Goal: Information Seeking & Learning: Check status

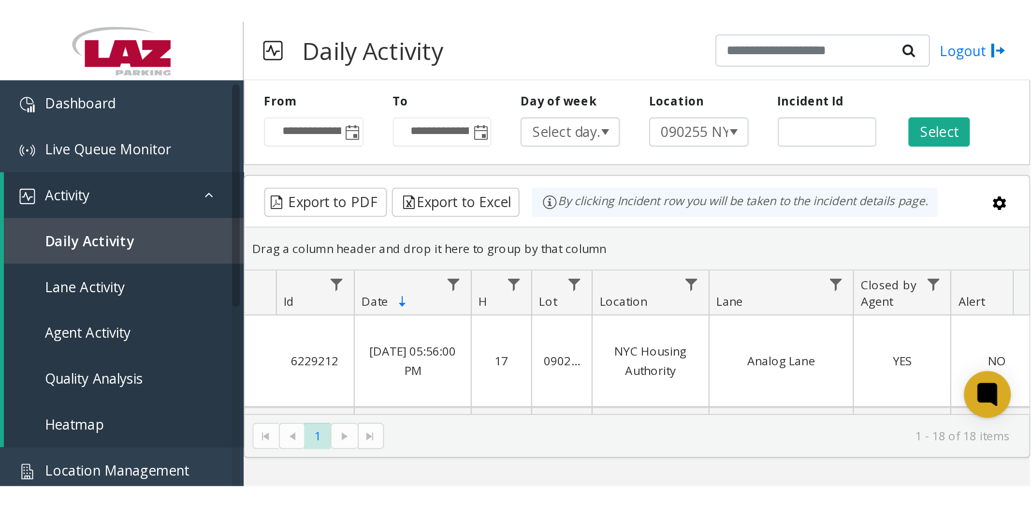
scroll to position [45, 0]
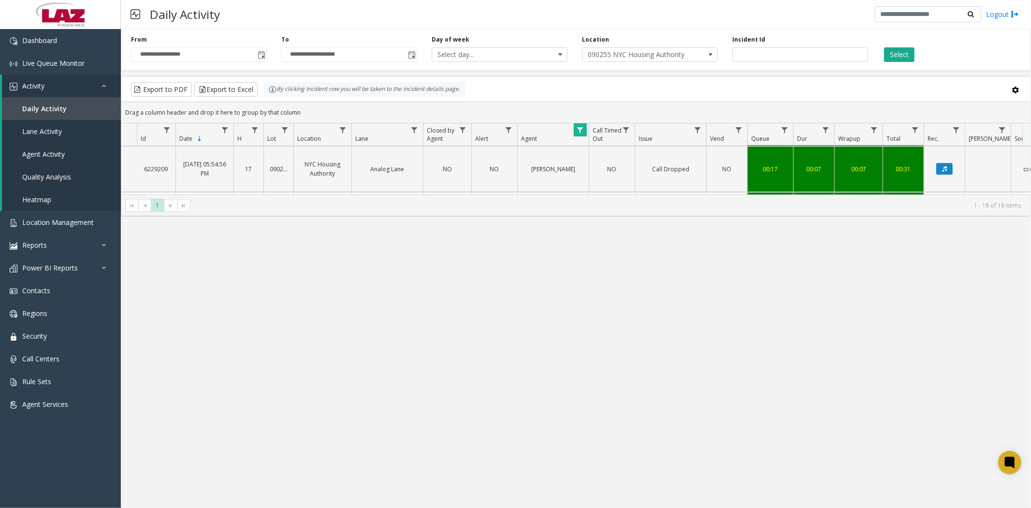
click at [510, 131] on span "Data table" at bounding box center [580, 130] width 8 height 8
drag, startPoint x: 621, startPoint y: 173, endPoint x: 553, endPoint y: 173, distance: 67.7
click at [510, 173] on app-root "**********" at bounding box center [515, 254] width 1031 height 508
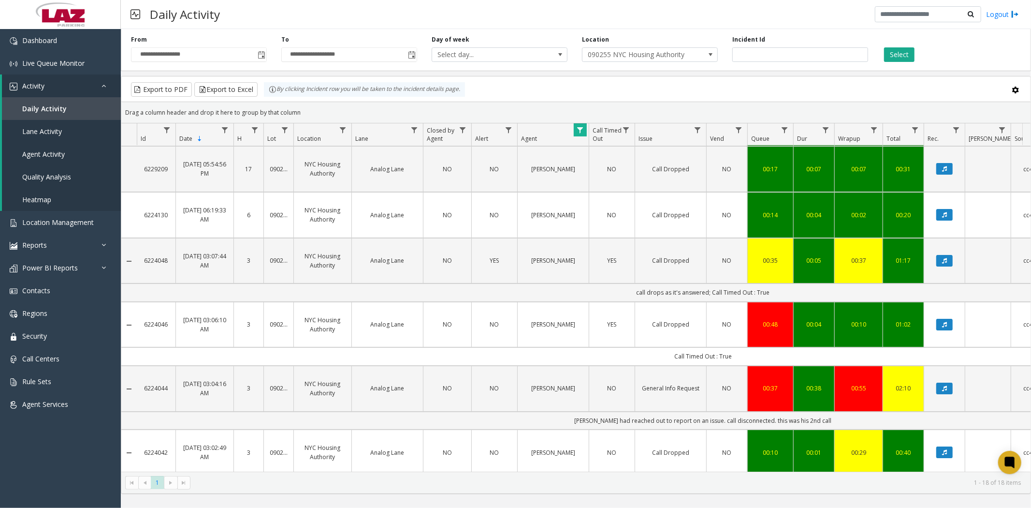
click at [510, 133] on span "Data table" at bounding box center [580, 130] width 8 height 8
click at [510, 131] on span "Data table" at bounding box center [580, 130] width 8 height 8
drag, startPoint x: 586, startPoint y: 172, endPoint x: 634, endPoint y: 171, distance: 47.9
click at [510, 171] on input "******" at bounding box center [622, 171] width 82 height 16
type input "**********"
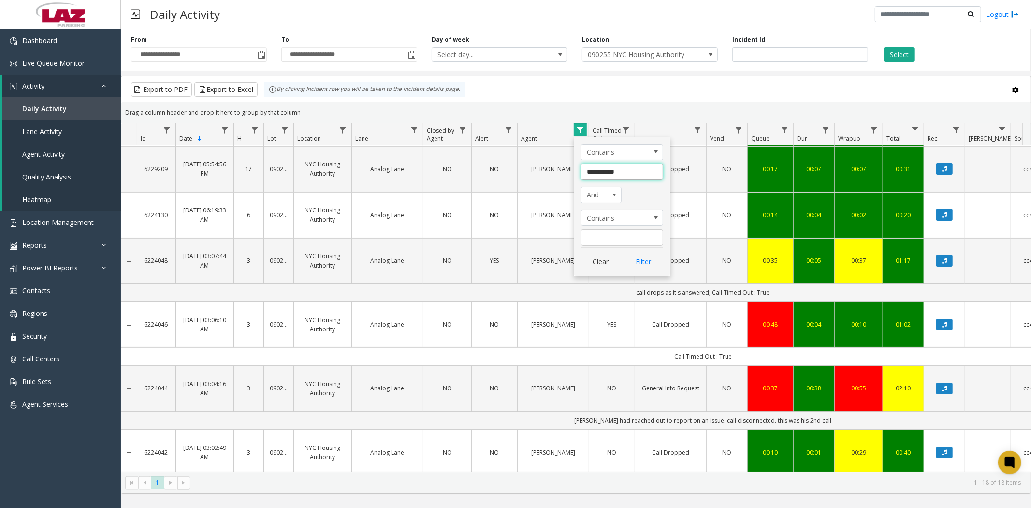
click button "Filter" at bounding box center [644, 261] width 40 height 21
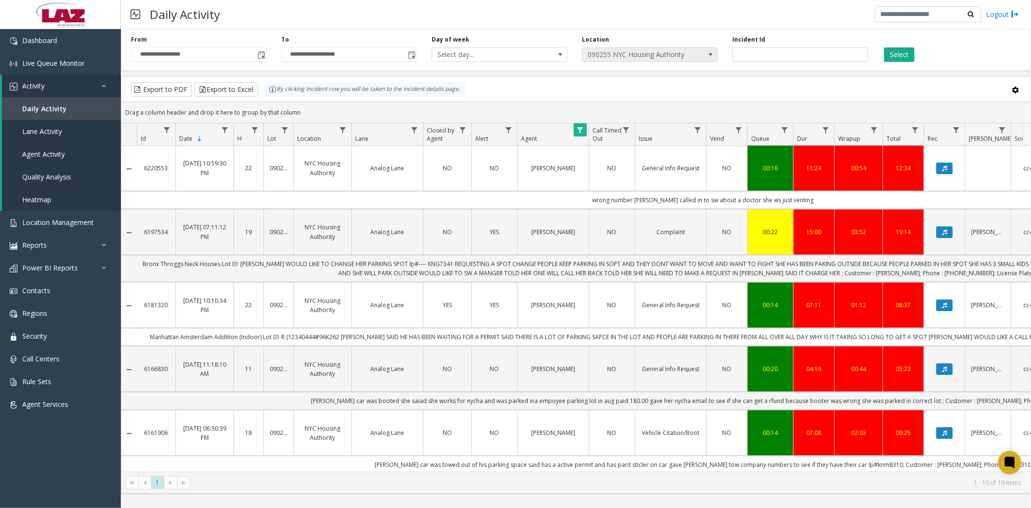
click at [510, 55] on span at bounding box center [711, 55] width 8 height 8
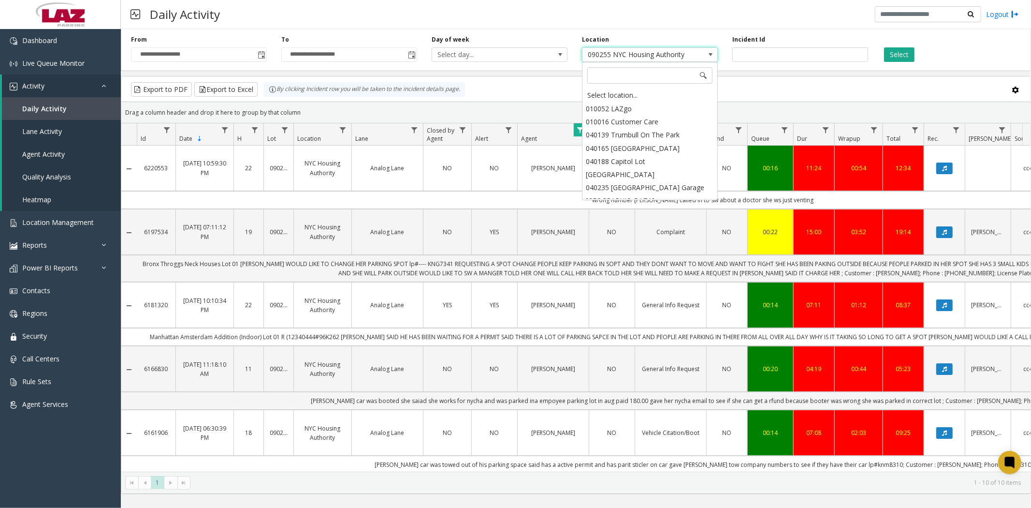
scroll to position [373, 0]
click at [510, 92] on div "Select location..." at bounding box center [649, 95] width 133 height 14
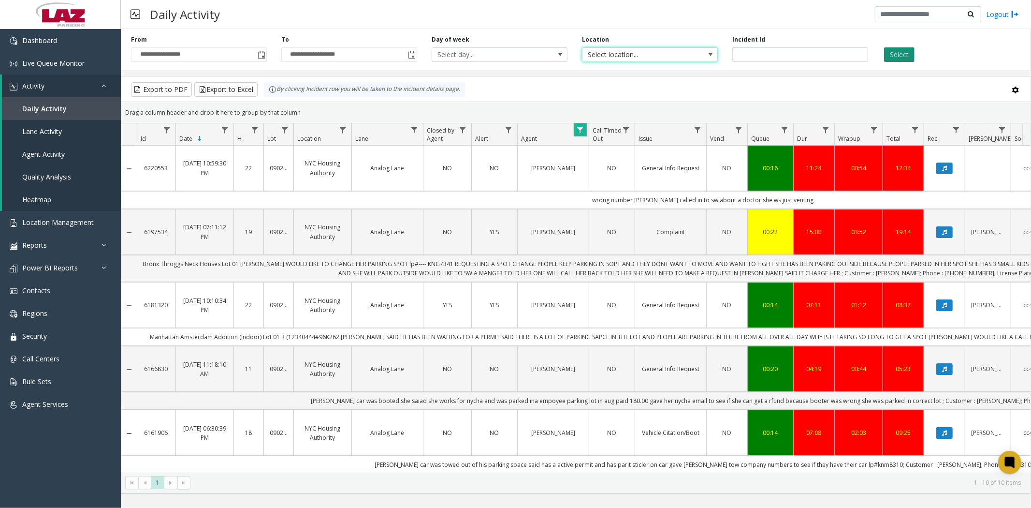
click at [510, 55] on button "Select" at bounding box center [899, 54] width 30 height 15
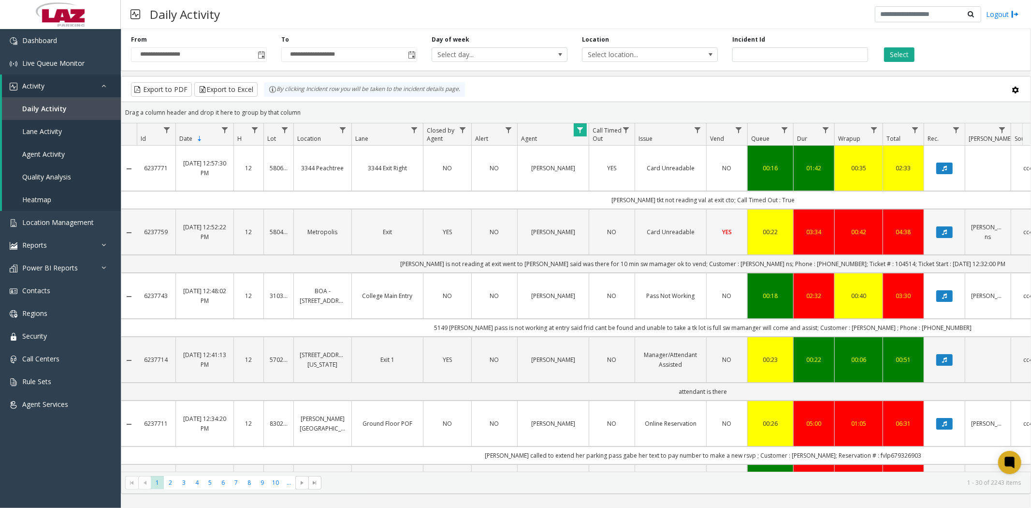
click at [510, 230] on td "00:42" at bounding box center [858, 232] width 48 height 46
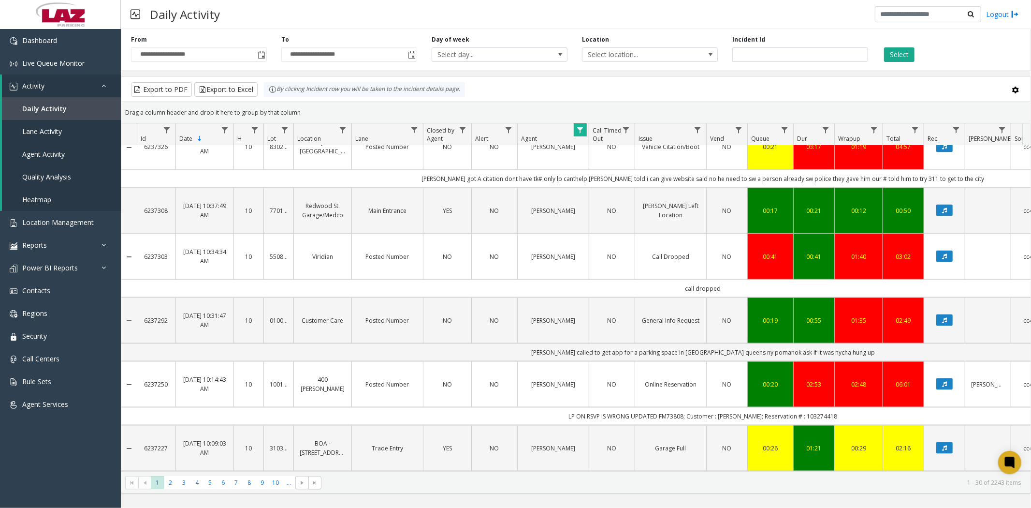
scroll to position [1181, 0]
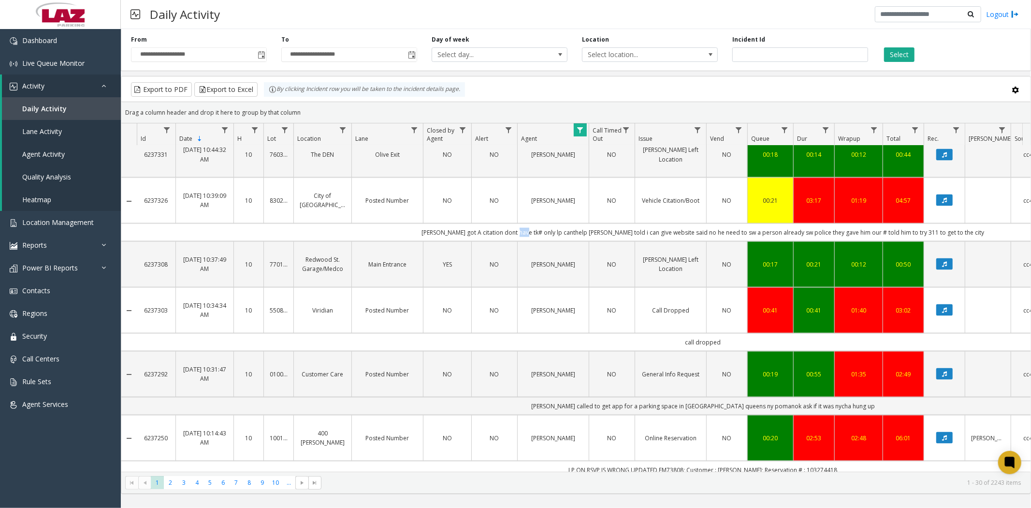
drag, startPoint x: 537, startPoint y: 237, endPoint x: 546, endPoint y: 238, distance: 8.8
click at [510, 230] on td "parker got A citation dont have tk# only lp canthelp parker told i can give web…" at bounding box center [703, 232] width 1133 height 18
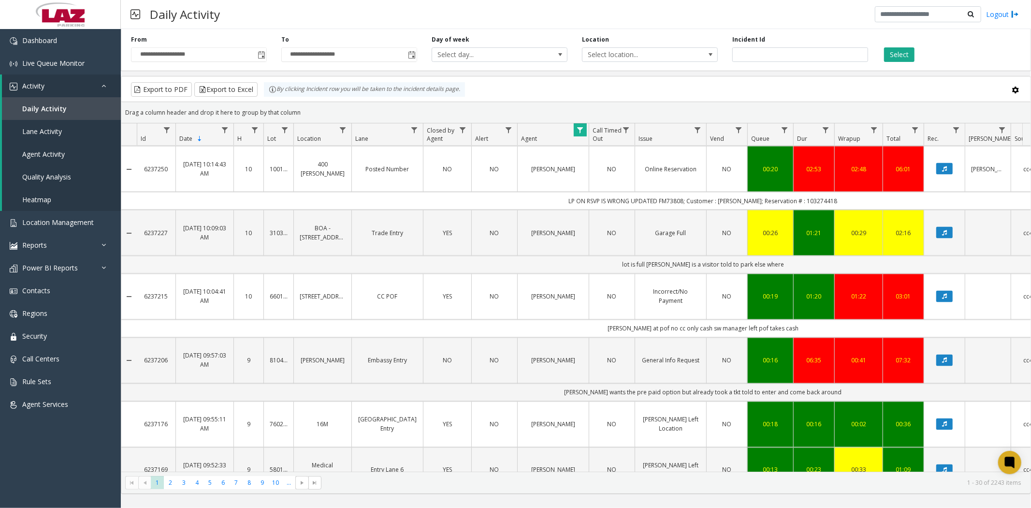
scroll to position [1484, 0]
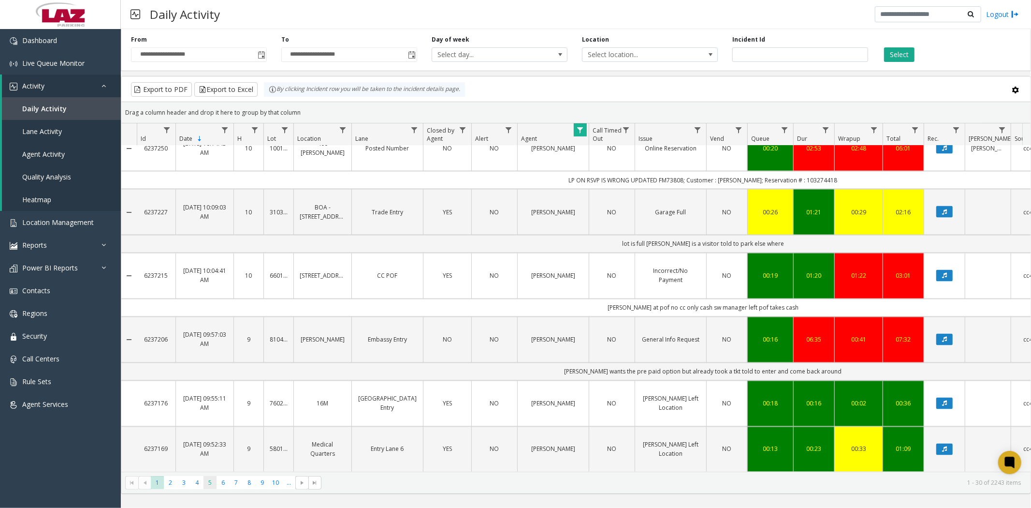
click at [210, 230] on span "5" at bounding box center [209, 482] width 13 height 13
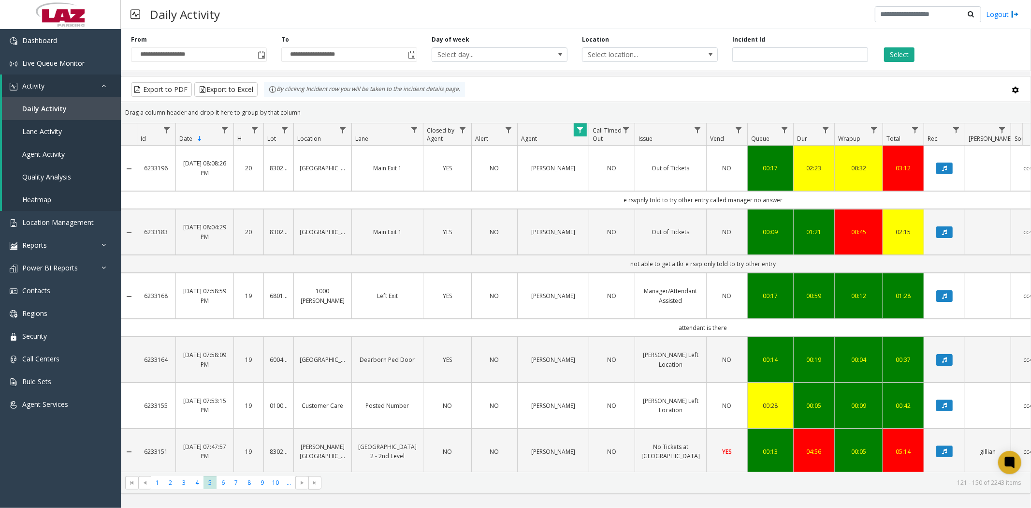
click at [510, 230] on td "attendant is there" at bounding box center [703, 328] width 1133 height 18
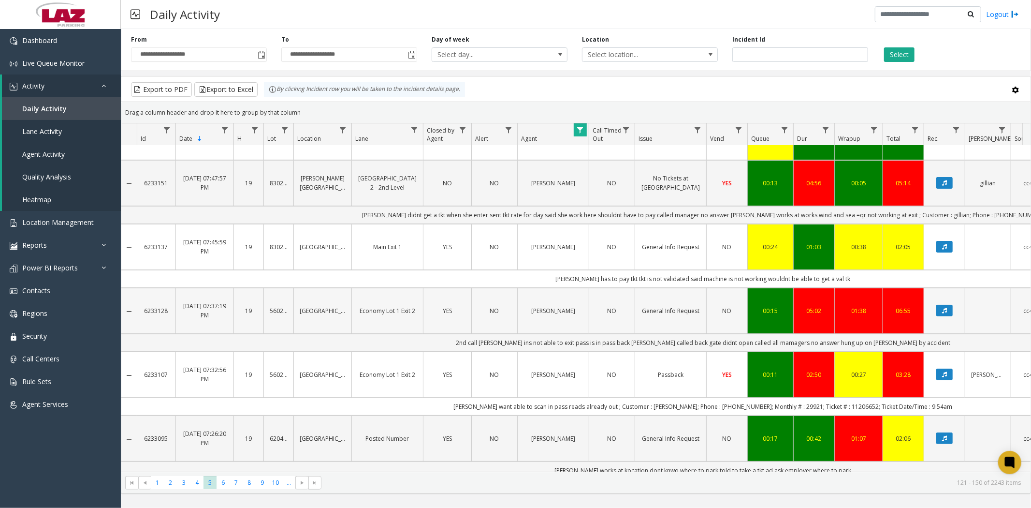
scroll to position [215, 0]
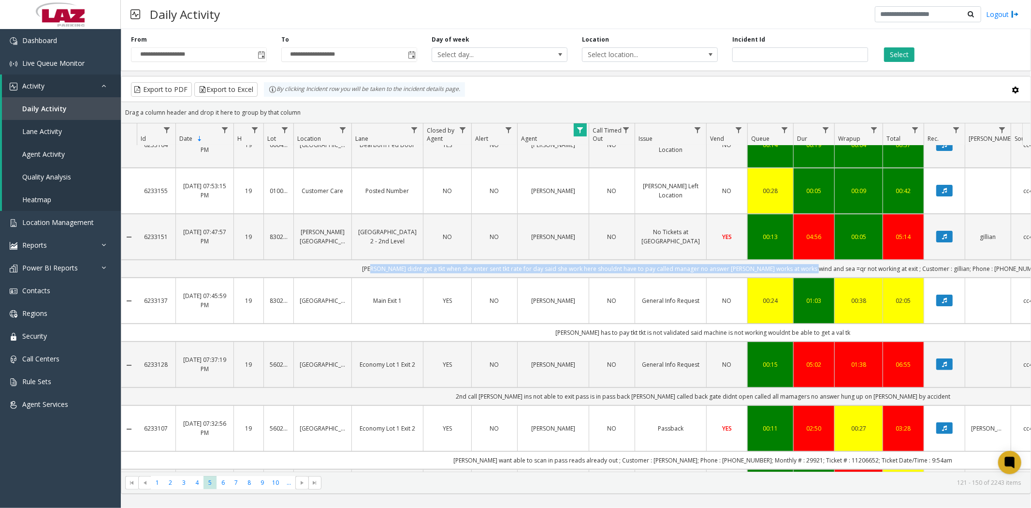
drag, startPoint x: 404, startPoint y: 267, endPoint x: 837, endPoint y: 272, distance: 433.1
click at [510, 230] on td "parker didnt get a tkt when she enter sent tkt rate for day said she work here …" at bounding box center [703, 269] width 1133 height 18
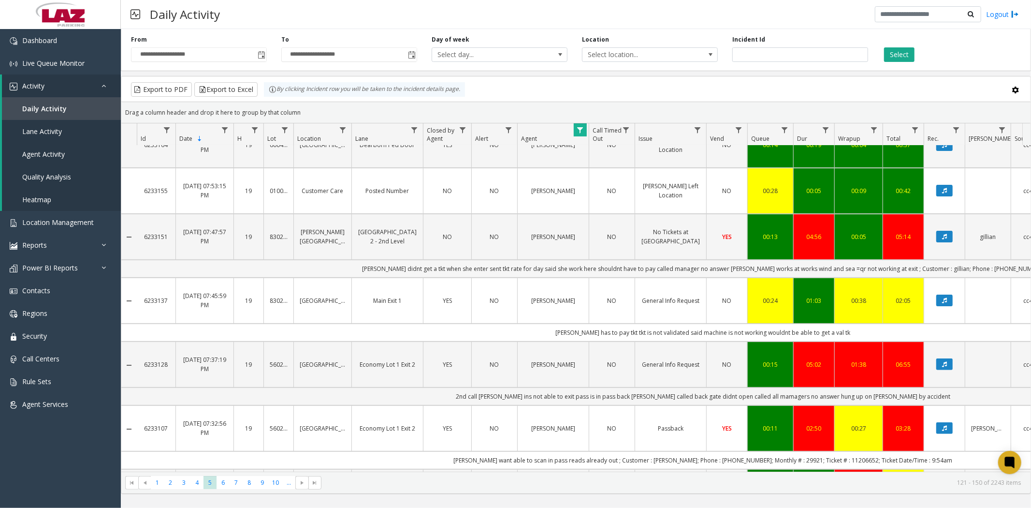
click at [358, 230] on td "parker didnt get a tkt when she enter sent tkt rate for day said she work here …" at bounding box center [703, 269] width 1133 height 18
click at [264, 230] on span "9" at bounding box center [262, 482] width 13 height 13
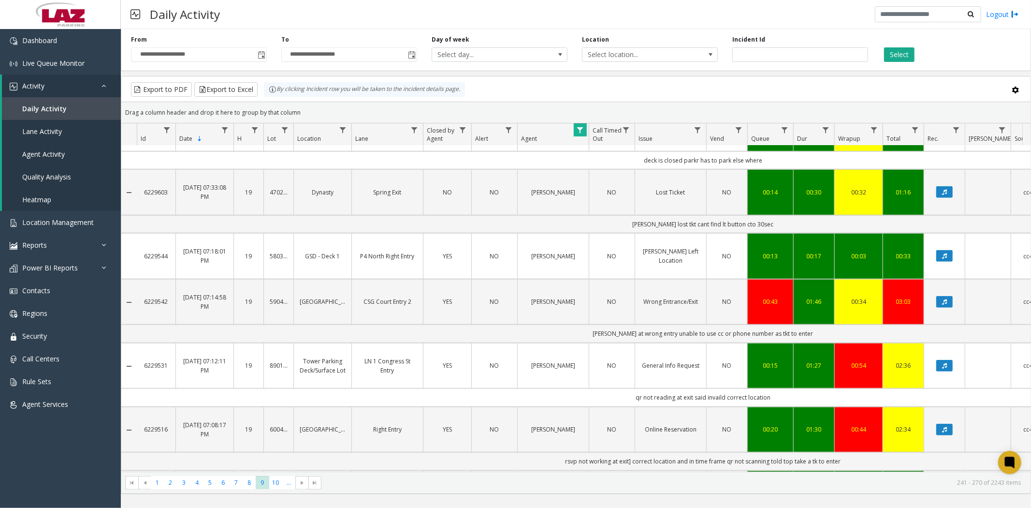
scroll to position [698, 0]
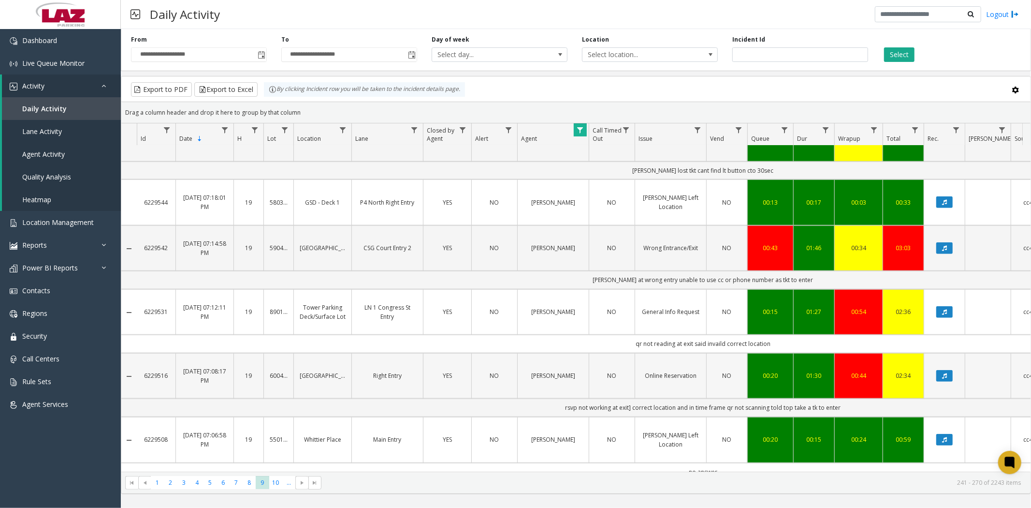
scroll to position [1181, 0]
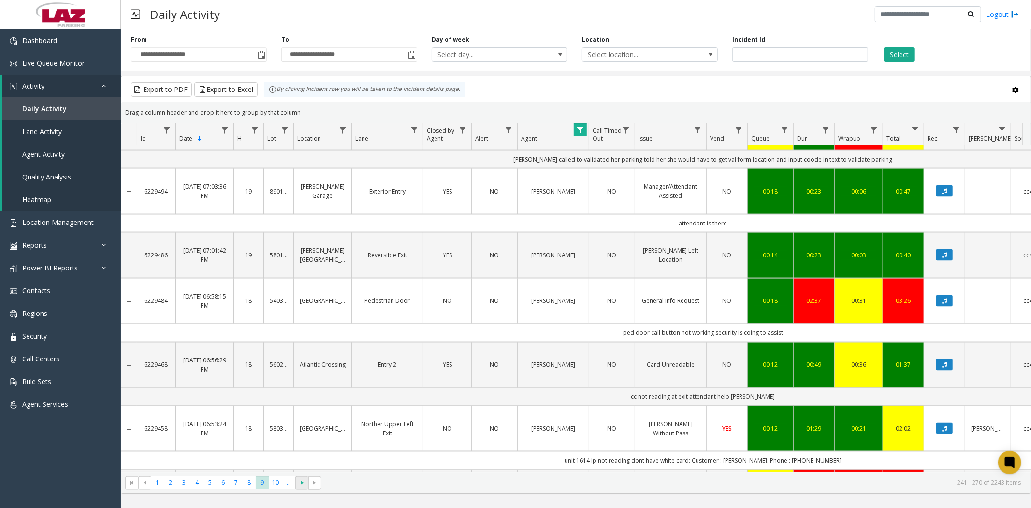
click at [302, 481] on span "Go to the next page" at bounding box center [302, 483] width 8 height 8
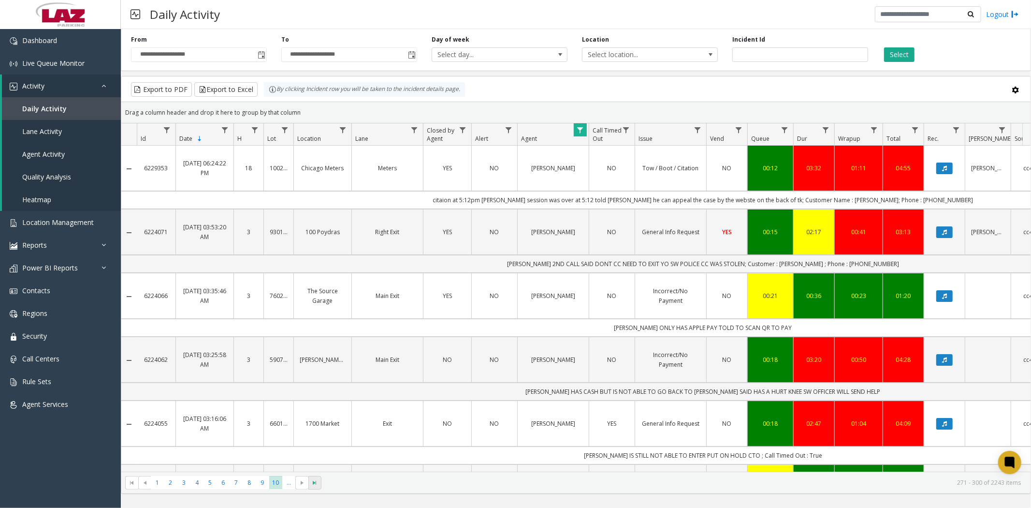
click at [315, 485] on span "Go to the last page" at bounding box center [315, 483] width 8 height 8
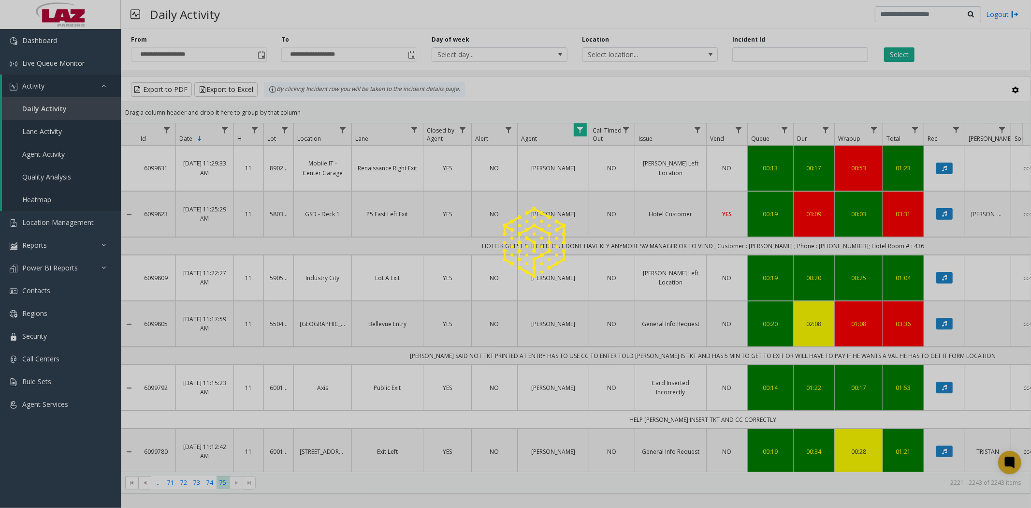
click at [167, 484] on div at bounding box center [515, 254] width 1031 height 508
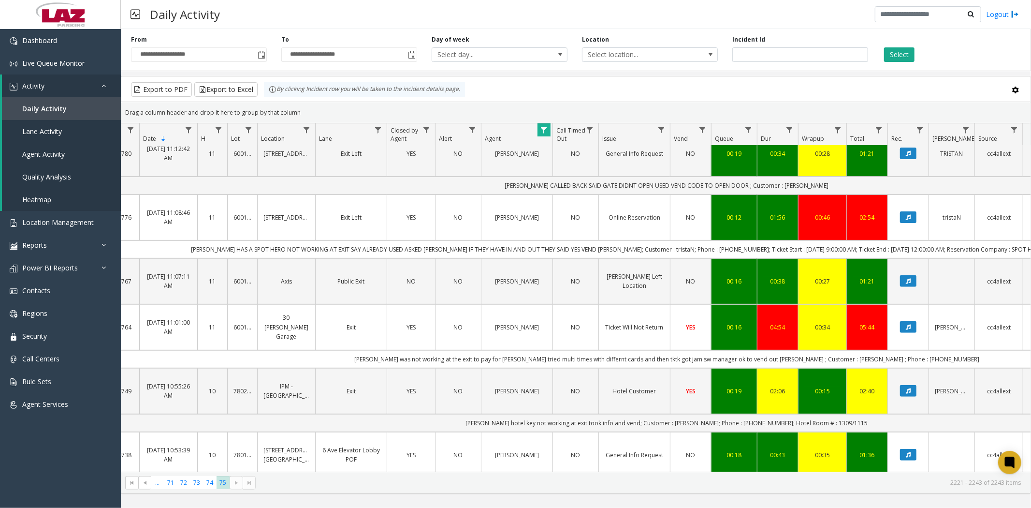
scroll to position [322, 36]
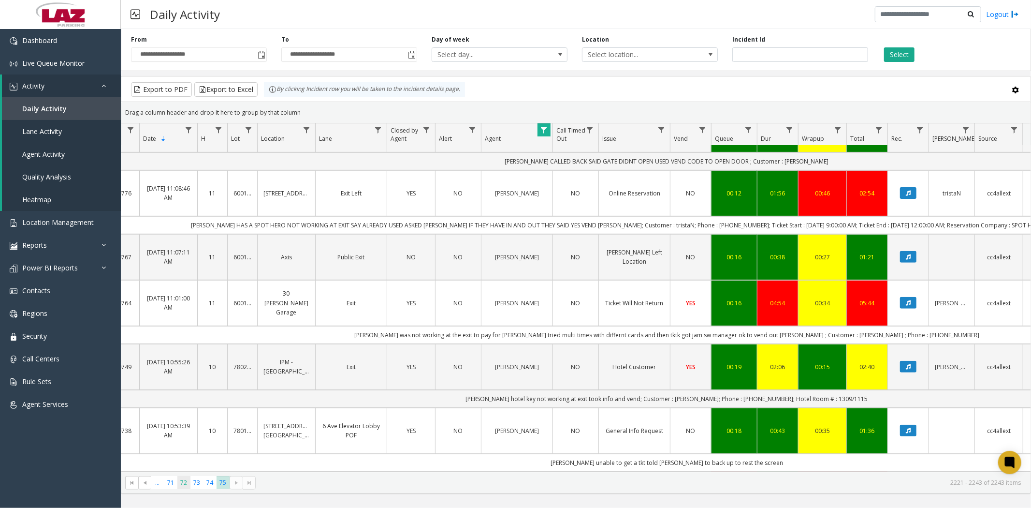
click at [180, 484] on span "72" at bounding box center [183, 482] width 13 height 13
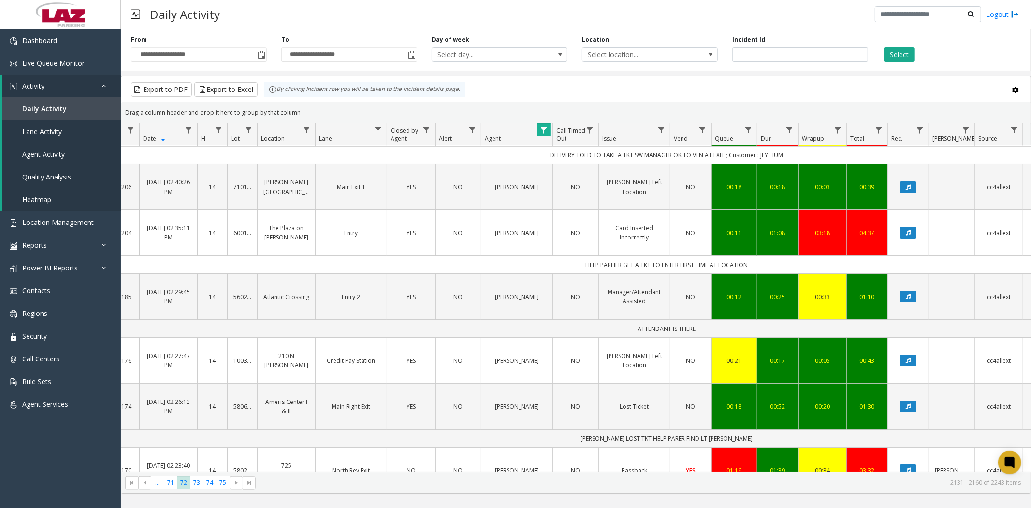
scroll to position [0, 36]
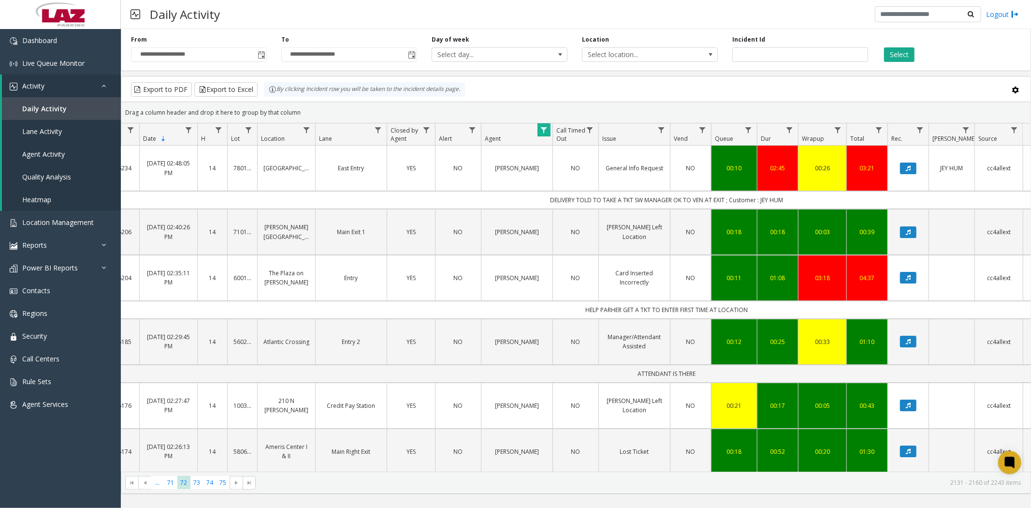
drag, startPoint x: 548, startPoint y: 199, endPoint x: 786, endPoint y: 203, distance: 237.8
click at [786, 203] on td "DELIVERY TOLD TO TAKE A TKT SW MANAGER OK TO VEN AT EXIT ; Customer : JEY HUM" at bounding box center [667, 200] width 1133 height 18
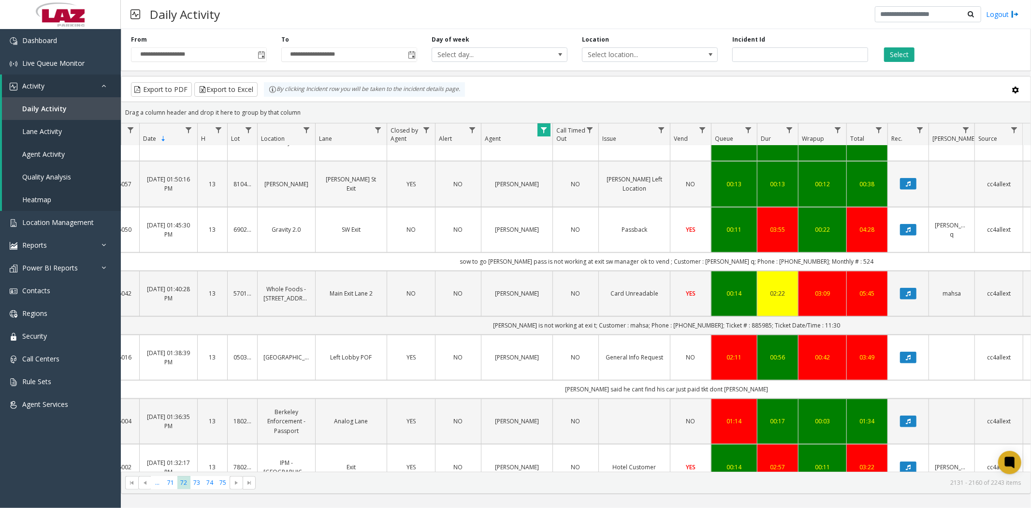
scroll to position [203, 36]
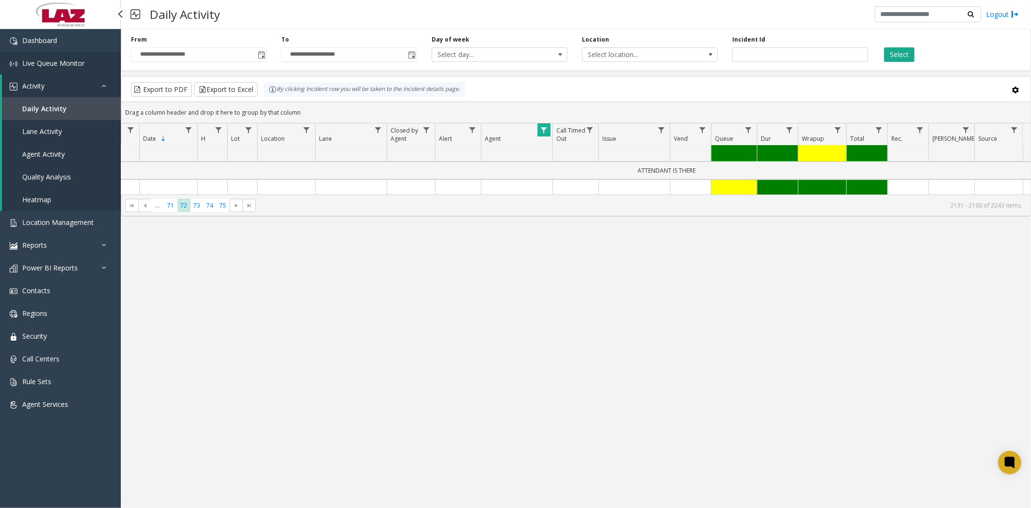
click at [50, 60] on span "Live Queue Monitor" at bounding box center [53, 62] width 62 height 9
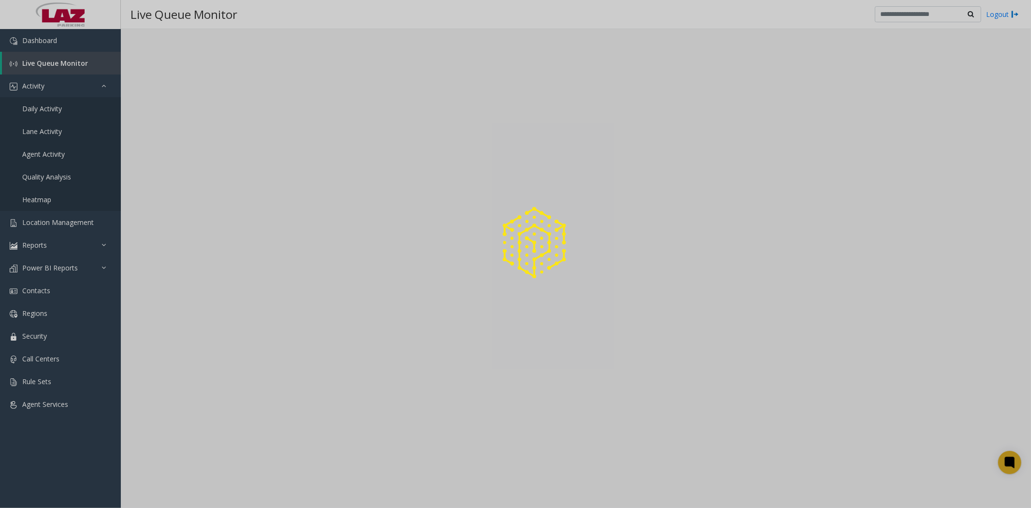
click at [53, 104] on div at bounding box center [515, 254] width 1031 height 508
click at [55, 108] on div at bounding box center [515, 254] width 1031 height 508
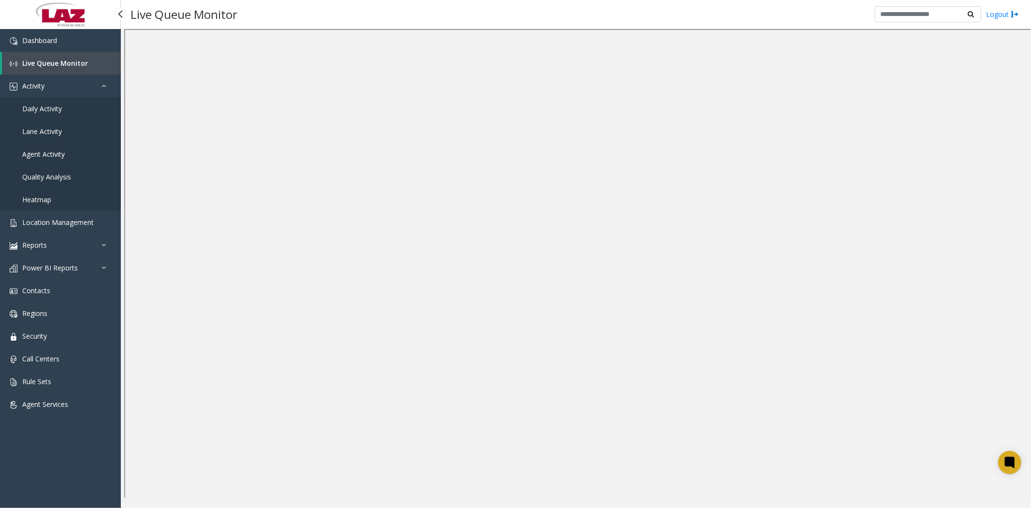
click at [54, 108] on span "Daily Activity" at bounding box center [42, 108] width 40 height 9
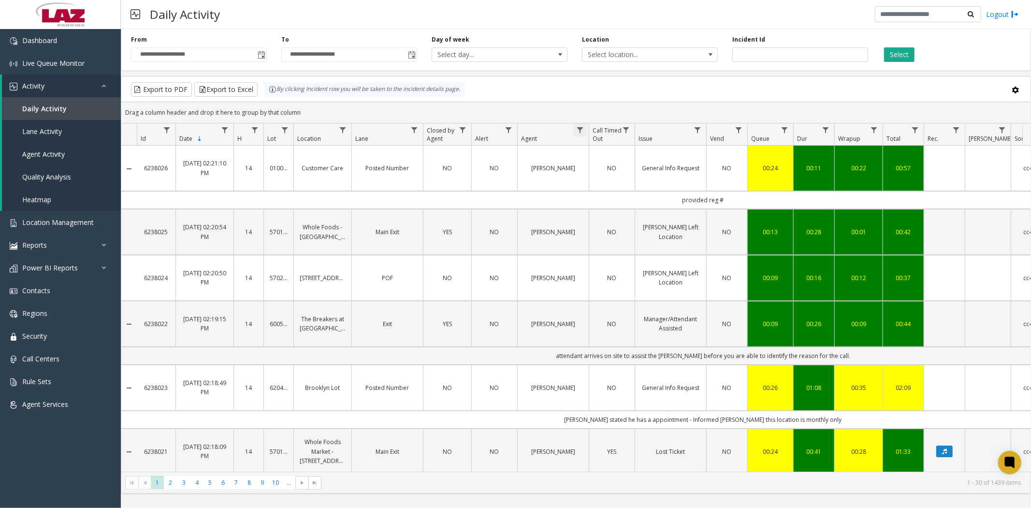
click at [579, 131] on span "Data table" at bounding box center [580, 130] width 8 height 8
click at [597, 169] on input "Agent Filter" at bounding box center [622, 171] width 82 height 16
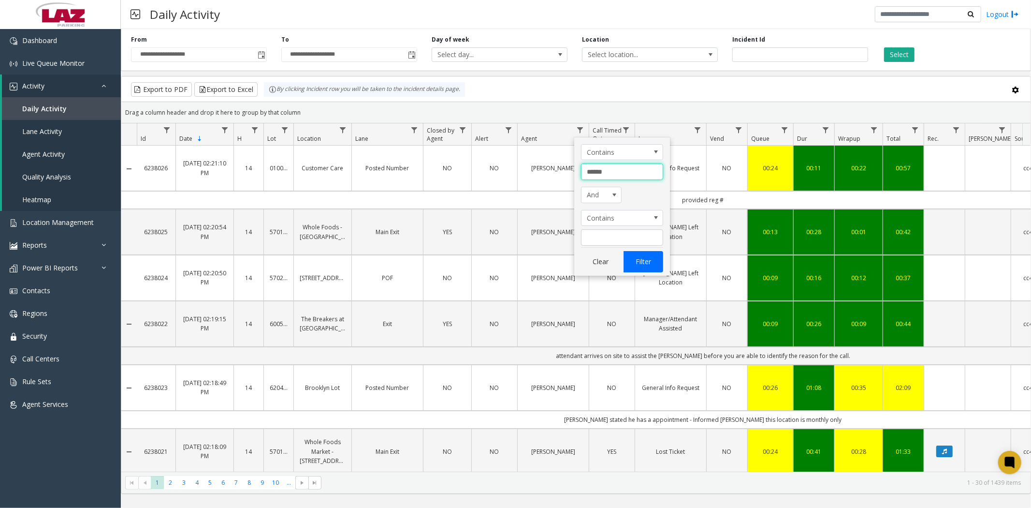
type input "******"
click at [644, 263] on button "Filter" at bounding box center [644, 261] width 40 height 21
